Goal: Task Accomplishment & Management: Complete application form

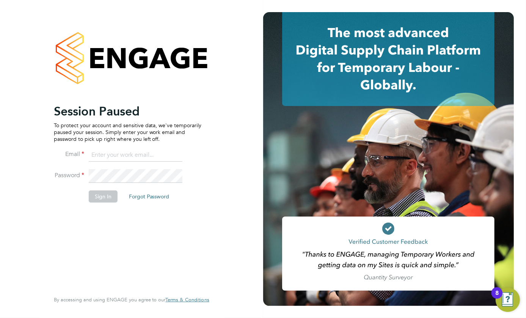
type input "daniel.goldstone@vgcgroup.co.uk"
click at [109, 211] on div "Session Paused To protect your account and sensitive data, we've temporarily pa…" at bounding box center [128, 197] width 148 height 186
click at [104, 198] on button "Sign In" at bounding box center [103, 197] width 29 height 12
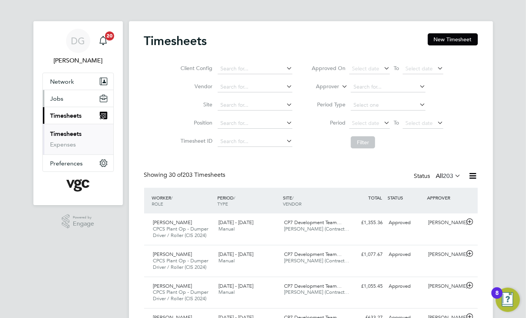
click at [68, 100] on button "Jobs" at bounding box center [78, 98] width 70 height 17
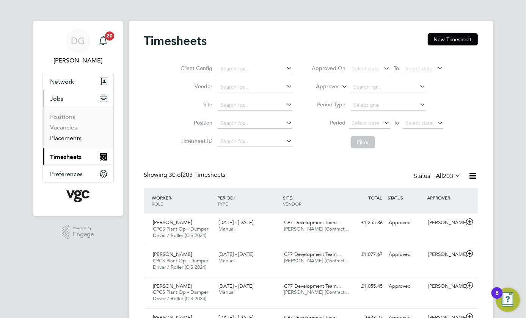
click at [72, 141] on link "Placements" at bounding box center [65, 138] width 31 height 7
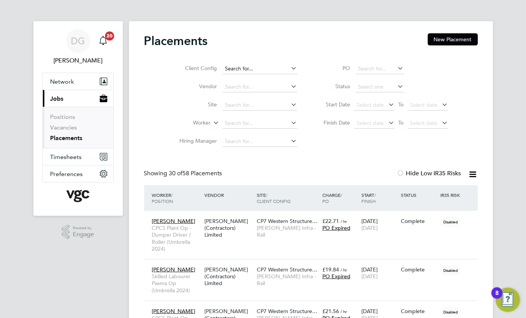
click at [254, 70] on input at bounding box center [259, 69] width 75 height 11
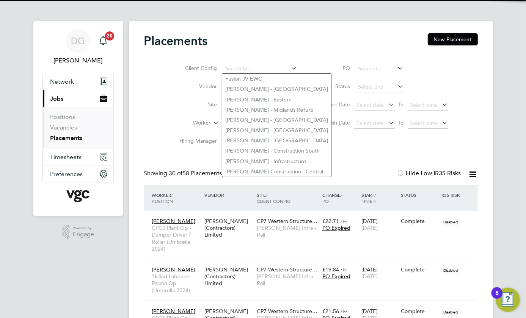
click at [355, 39] on div "Placements New Placement" at bounding box center [310, 44] width 333 height 23
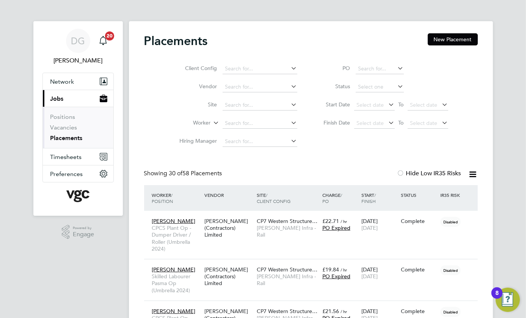
click at [258, 116] on li "Worker" at bounding box center [235, 123] width 142 height 18
click at [262, 125] on input at bounding box center [259, 123] width 75 height 11
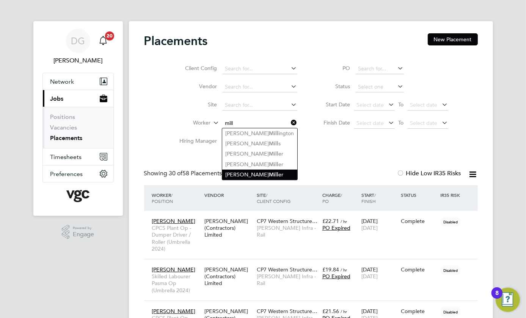
click at [259, 171] on li "Stephen Mill er" at bounding box center [259, 175] width 75 height 10
type input "[PERSON_NAME]"
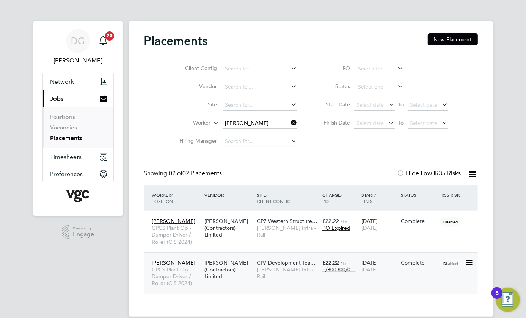
click at [284, 275] on div "CP7 Development Tea… Morgan Sindall Infra - Rail" at bounding box center [288, 270] width 66 height 28
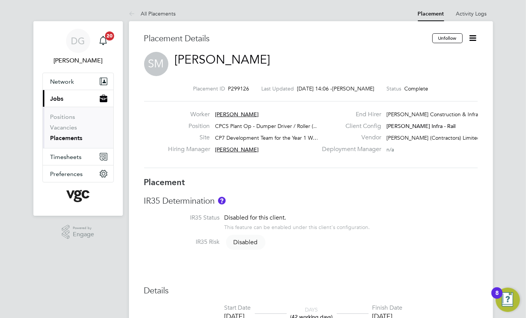
click at [472, 40] on icon at bounding box center [472, 37] width 9 height 9
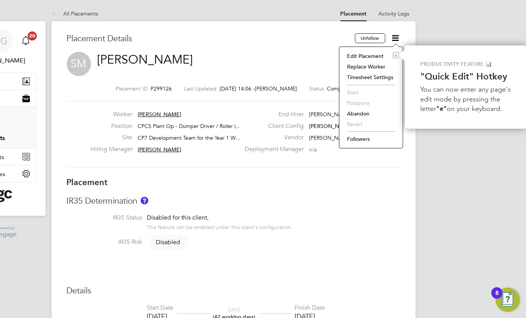
click at [368, 55] on li "Edit Placement e" at bounding box center [371, 56] width 56 height 11
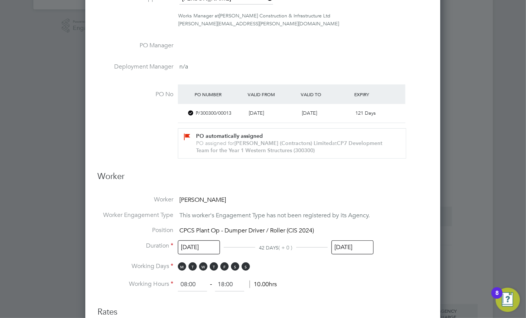
click at [354, 247] on input "[DATE]" at bounding box center [352, 248] width 42 height 14
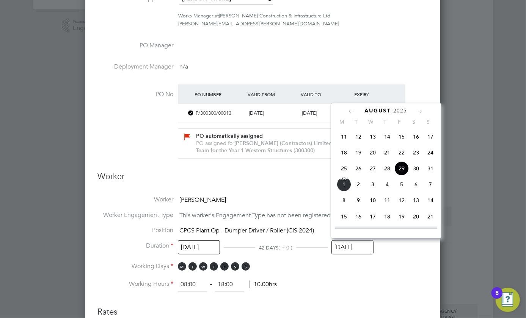
click at [401, 186] on span "5" at bounding box center [401, 184] width 14 height 14
type input "[DATE]"
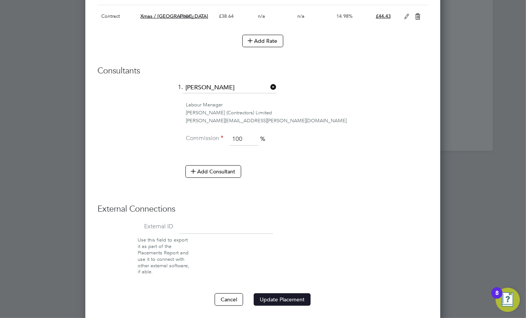
click at [276, 298] on button "Update Placement" at bounding box center [281, 300] width 57 height 12
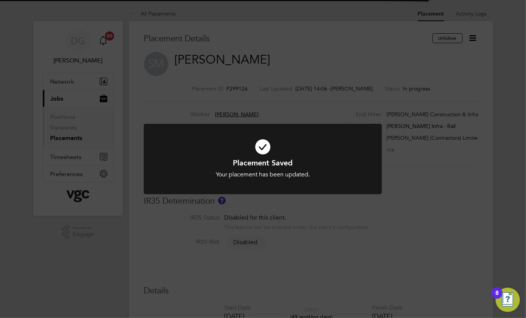
click at [424, 108] on div "Placement Saved Your placement has been updated. Cancel Okay" at bounding box center [263, 159] width 526 height 318
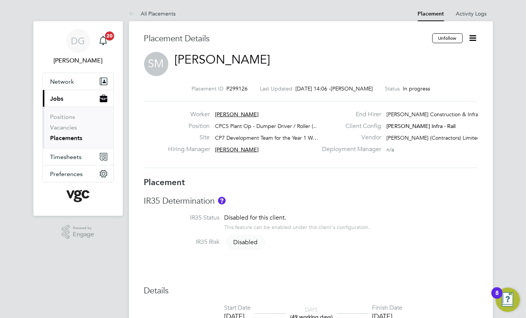
click at [70, 140] on link "Placements" at bounding box center [66, 138] width 32 height 7
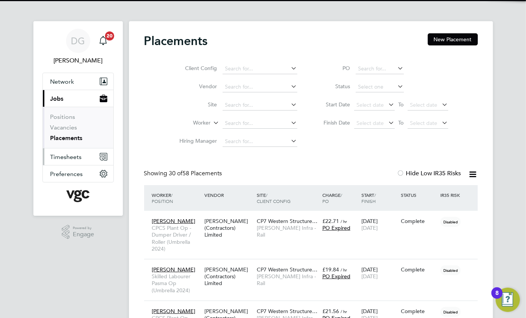
click at [74, 154] on span "Timesheets" at bounding box center [65, 156] width 31 height 7
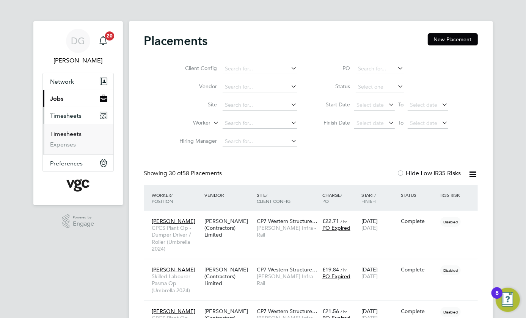
click at [70, 134] on link "Timesheets" at bounding box center [65, 133] width 31 height 7
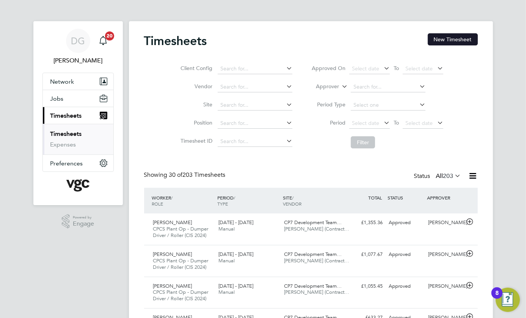
click at [462, 41] on button "New Timesheet" at bounding box center [452, 39] width 50 height 12
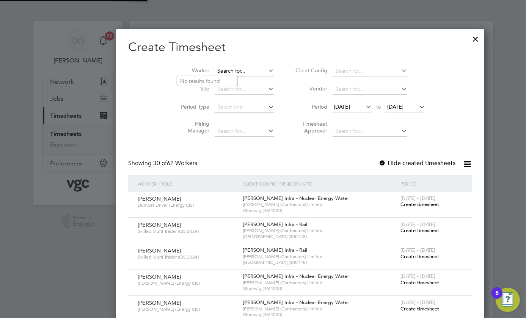
click at [214, 72] on input at bounding box center [243, 71] width 59 height 11
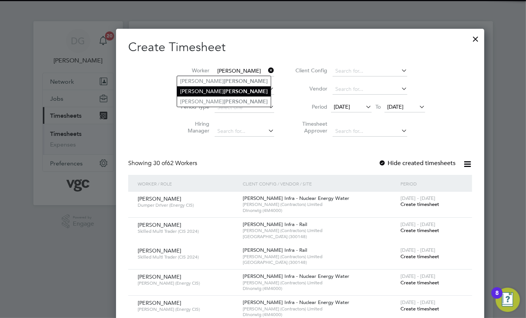
click at [224, 88] on b "[PERSON_NAME]" at bounding box center [246, 91] width 44 height 6
type input "[PERSON_NAME]"
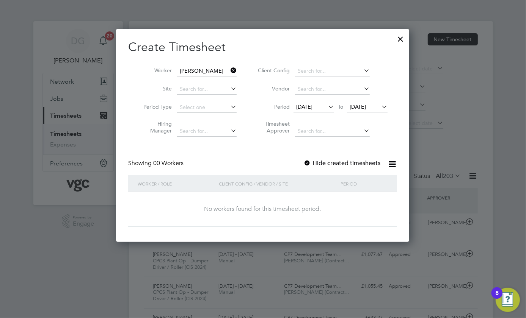
click at [320, 162] on label "Hide created timesheets" at bounding box center [341, 164] width 77 height 8
click at [366, 108] on span "[DATE]" at bounding box center [357, 106] width 16 height 7
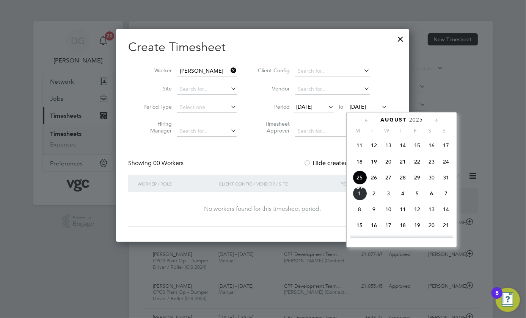
click at [411, 195] on span "5" at bounding box center [417, 193] width 14 height 14
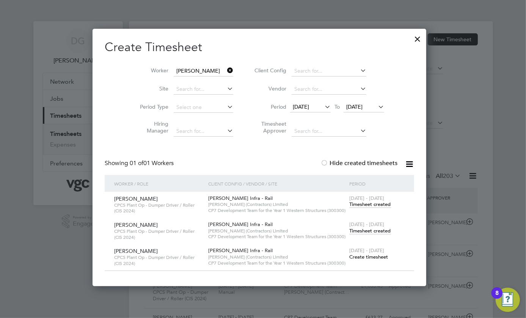
click at [371, 258] on span "Create timesheet" at bounding box center [368, 257] width 39 height 6
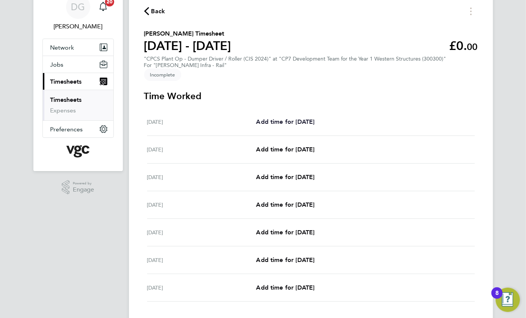
click at [277, 121] on span "Add time for [DATE]" at bounding box center [285, 121] width 58 height 7
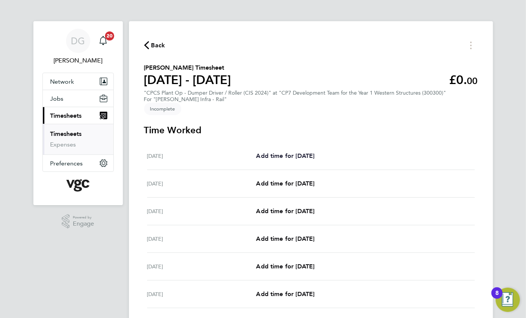
select select "30"
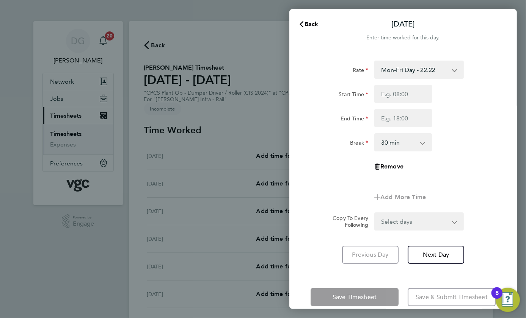
click at [412, 221] on select "Select days Day Weekday (Mon-Fri) [DATE] [DATE] [DATE] [DATE] [DATE] [DATE]" at bounding box center [415, 221] width 80 height 17
click at [471, 110] on div "End Time" at bounding box center [402, 118] width 191 height 18
click at [422, 75] on select "Mon-Fri Day - 22.22 Weekend - 28.88 Bank Hol - 33.32 Mon-Thurs Night - 25.55 Xm…" at bounding box center [414, 69] width 79 height 17
select select "30"
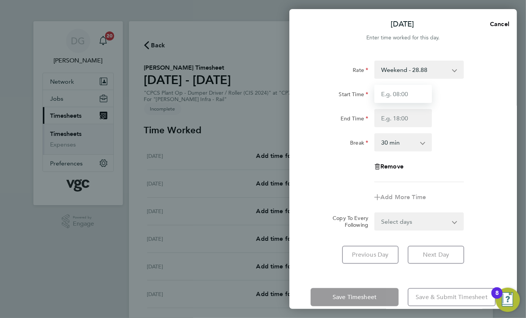
click at [406, 95] on input "Start Time" at bounding box center [403, 94] width 58 height 18
type input "07:00"
type input "17:30"
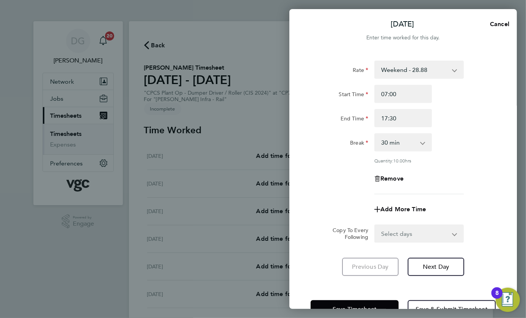
click at [452, 105] on div "Start Time 07:00 End Time 17:30" at bounding box center [402, 106] width 191 height 42
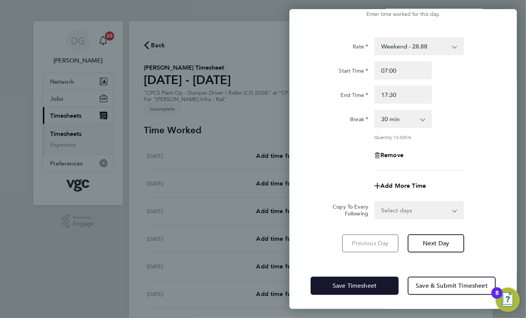
click at [361, 285] on span "Save Timesheet" at bounding box center [354, 286] width 44 height 8
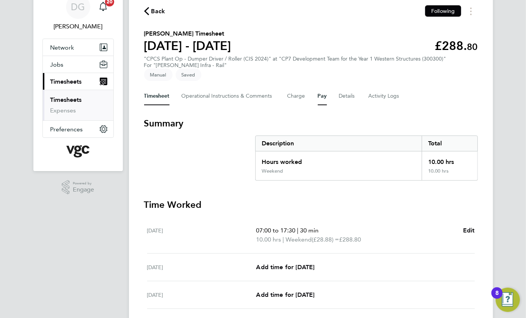
click at [319, 98] on button "Pay" at bounding box center [322, 96] width 9 height 18
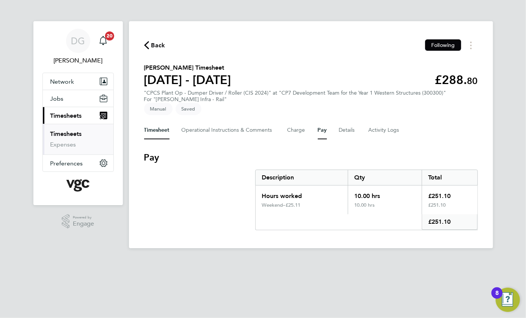
click at [160, 126] on button "Timesheet" at bounding box center [156, 130] width 25 height 18
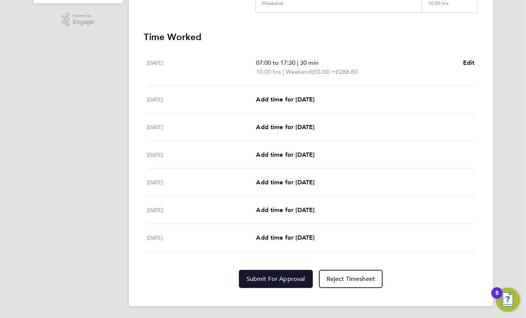
click at [277, 277] on span "Submit For Approval" at bounding box center [275, 279] width 59 height 8
